Goal: Transaction & Acquisition: Purchase product/service

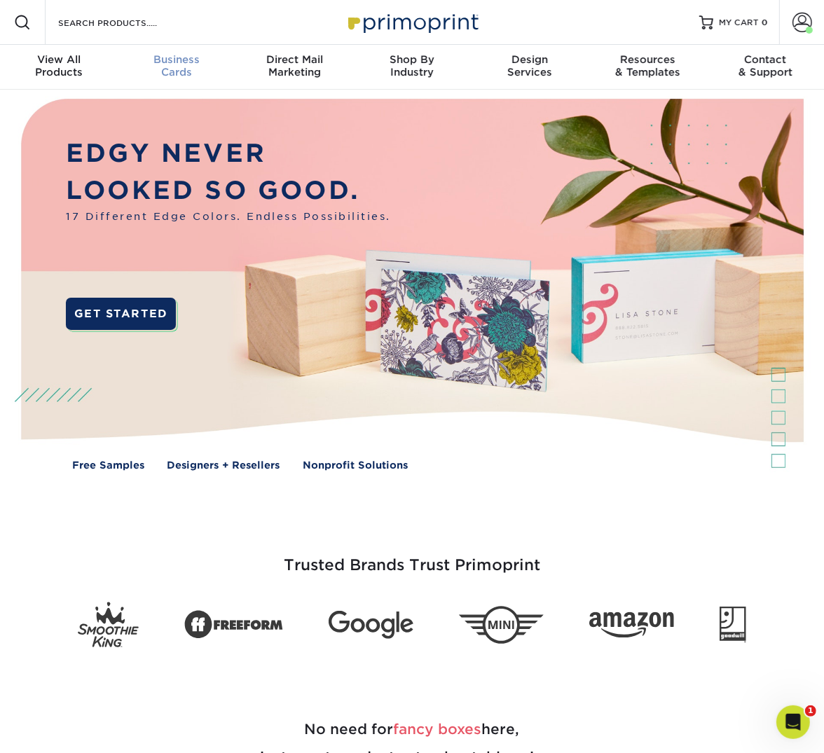
click at [187, 62] on span "Business" at bounding box center [177, 59] width 118 height 13
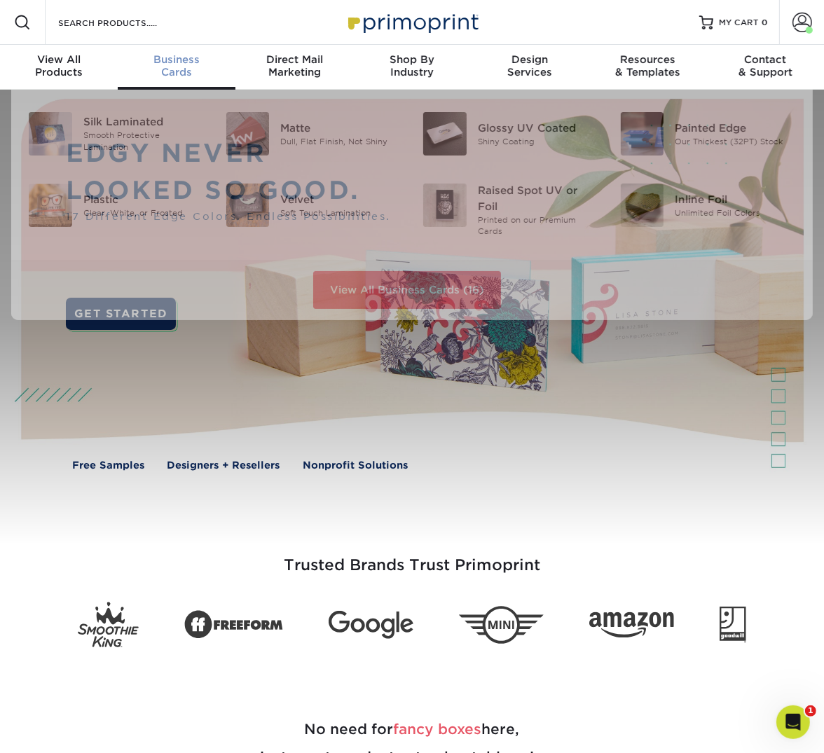
click at [179, 78] on div "Business Cards" at bounding box center [177, 65] width 118 height 25
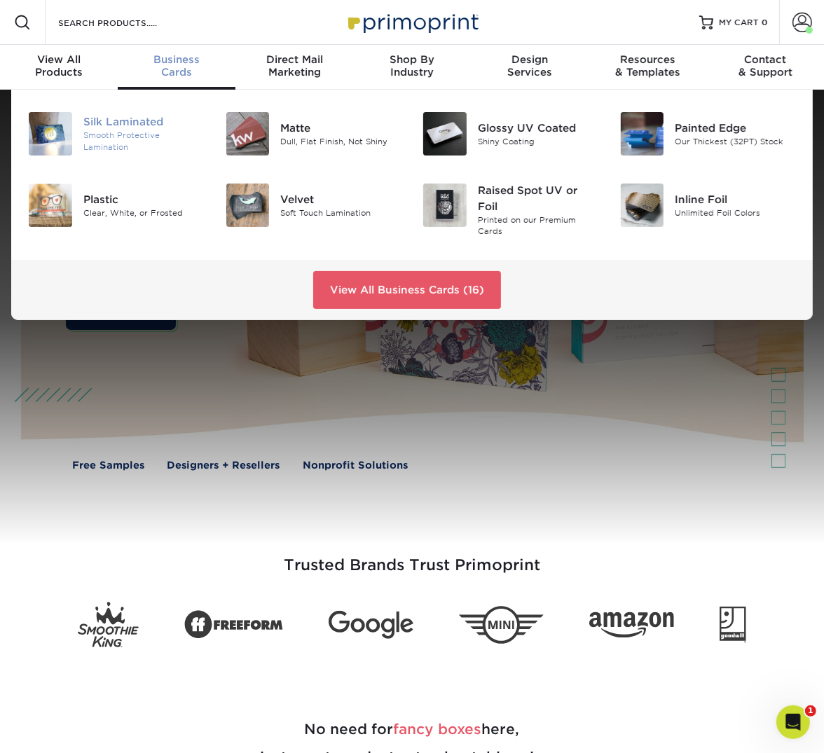
click at [101, 120] on div "Silk Laminated" at bounding box center [143, 121] width 121 height 15
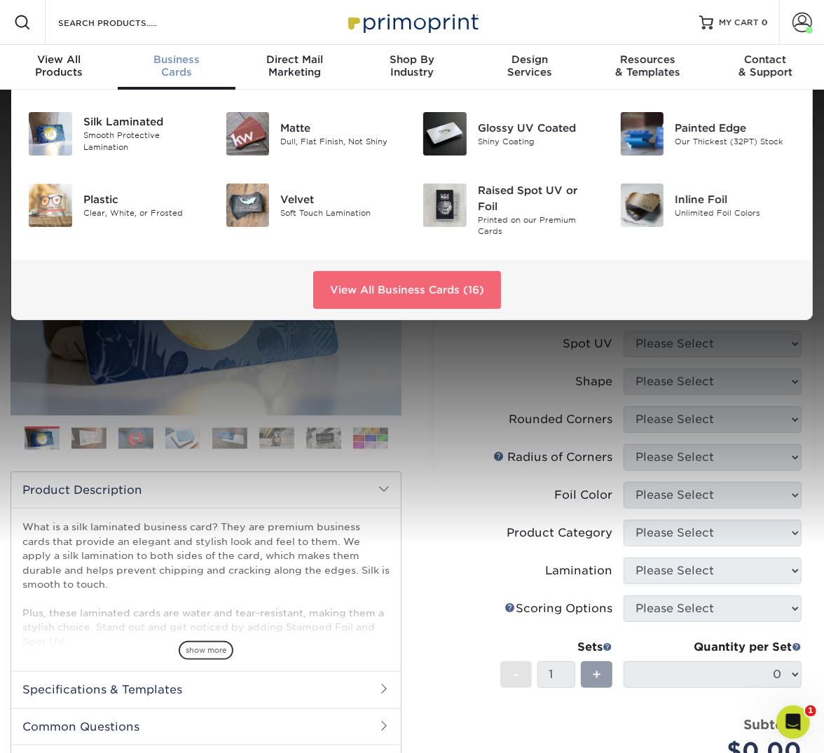
click at [366, 284] on link "View All Business Cards (16)" at bounding box center [407, 290] width 188 height 38
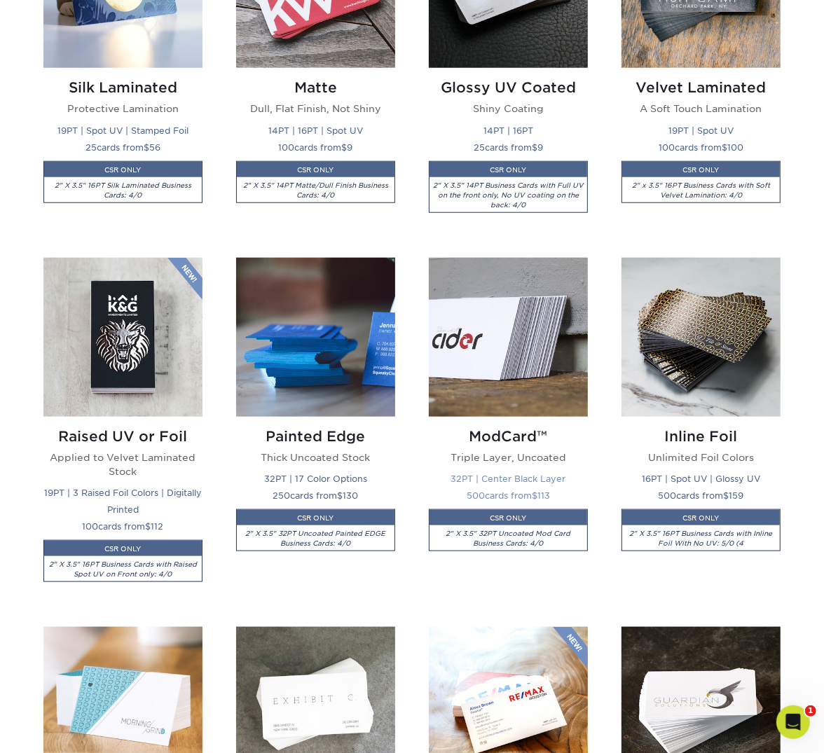
scroll to position [1081, 0]
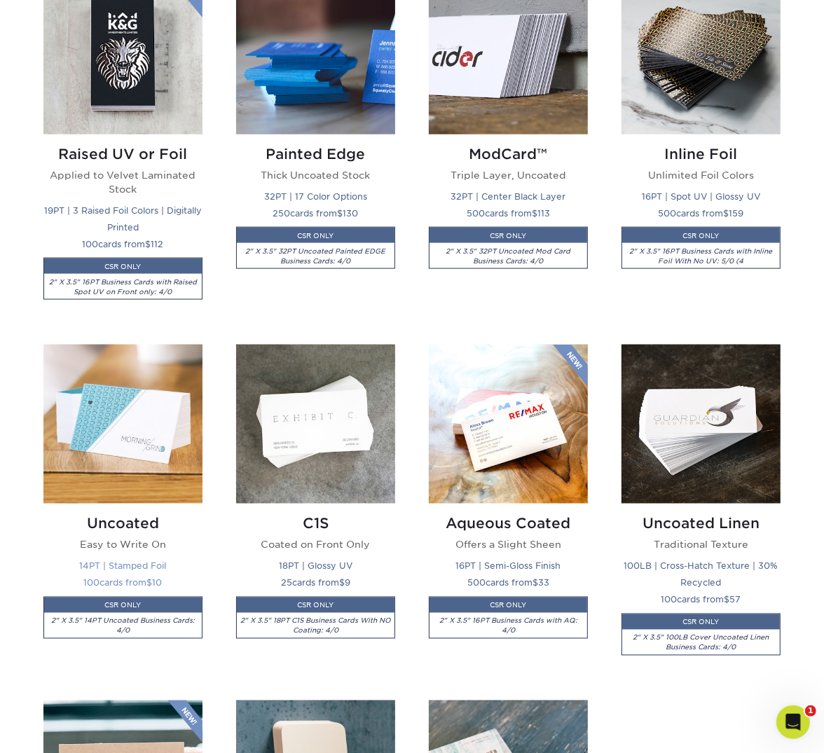
click at [154, 403] on img at bounding box center [122, 424] width 159 height 159
